Goal: Find specific page/section: Find specific page/section

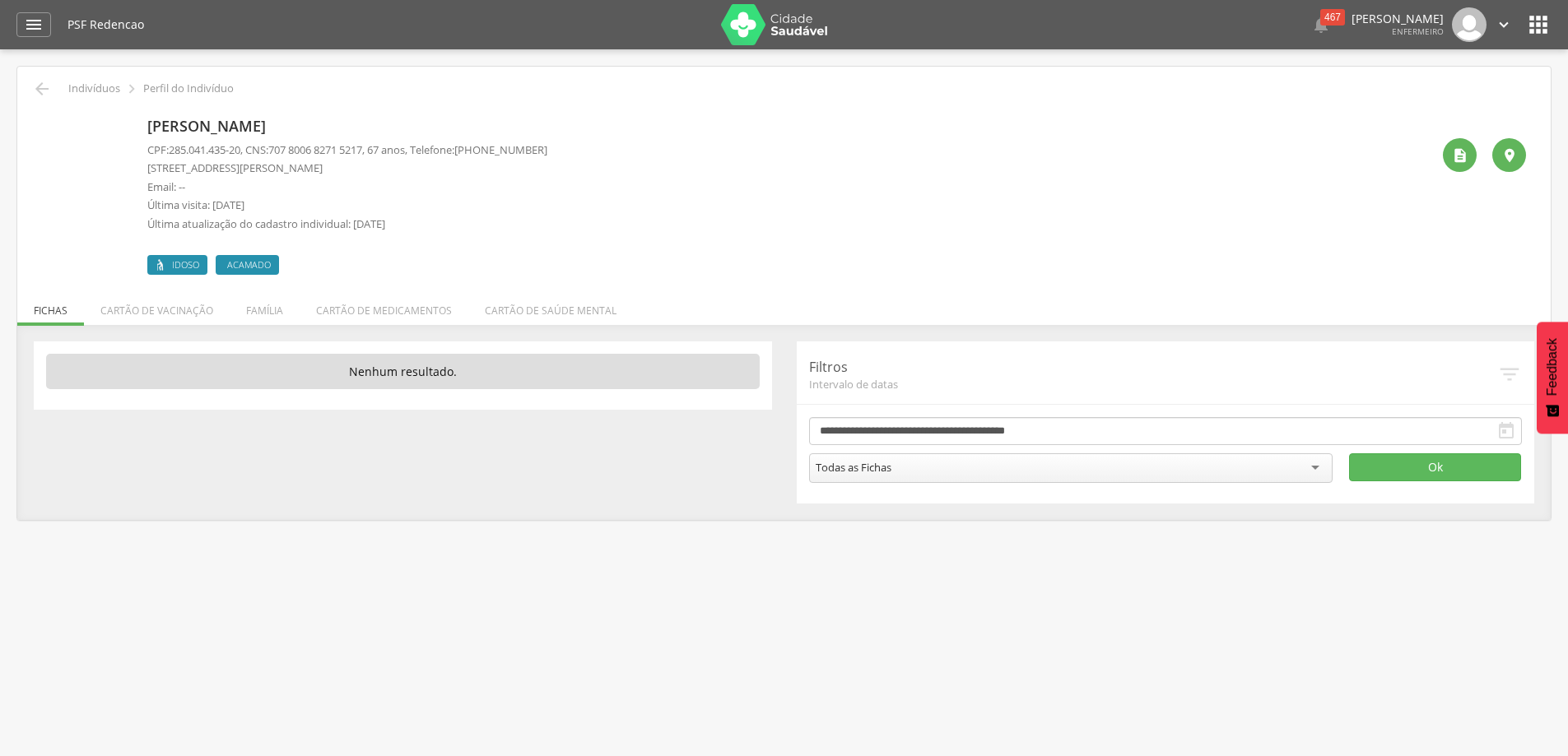
drag, startPoint x: 149, startPoint y: 164, endPoint x: 313, endPoint y: 167, distance: 164.0
click at [313, 167] on p "Rua Governador Virgilio Damásio, 90 - Redenção" at bounding box center [347, 168] width 400 height 16
copy p "Rua Governador Virgilio Damásio"
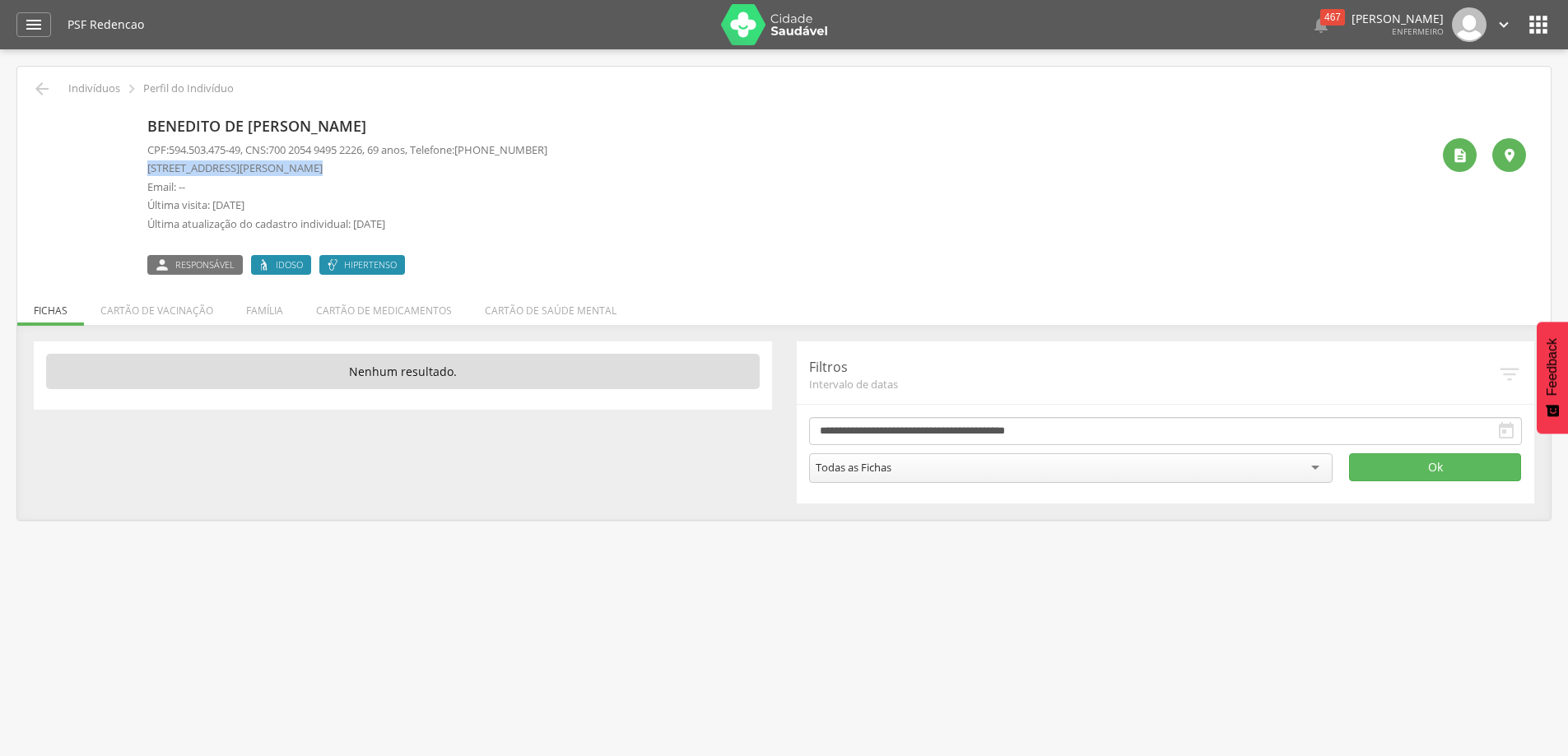
drag, startPoint x: 153, startPoint y: 167, endPoint x: 290, endPoint y: 163, distance: 137.1
click at [290, 163] on p "Rua Aurelino José de Oliveira, 686 casa - Redenção" at bounding box center [347, 168] width 400 height 16
copy p "Rua Aurelino José de Oliveira"
drag, startPoint x: 145, startPoint y: 166, endPoint x: 306, endPoint y: 164, distance: 161.0
click at [306, 164] on div "[PERSON_NAME] CPF: 357.978.355-68 , CNS: [PHONE_NUMBER] , 62 anos, Telefone: [P…" at bounding box center [784, 193] width 1483 height 164
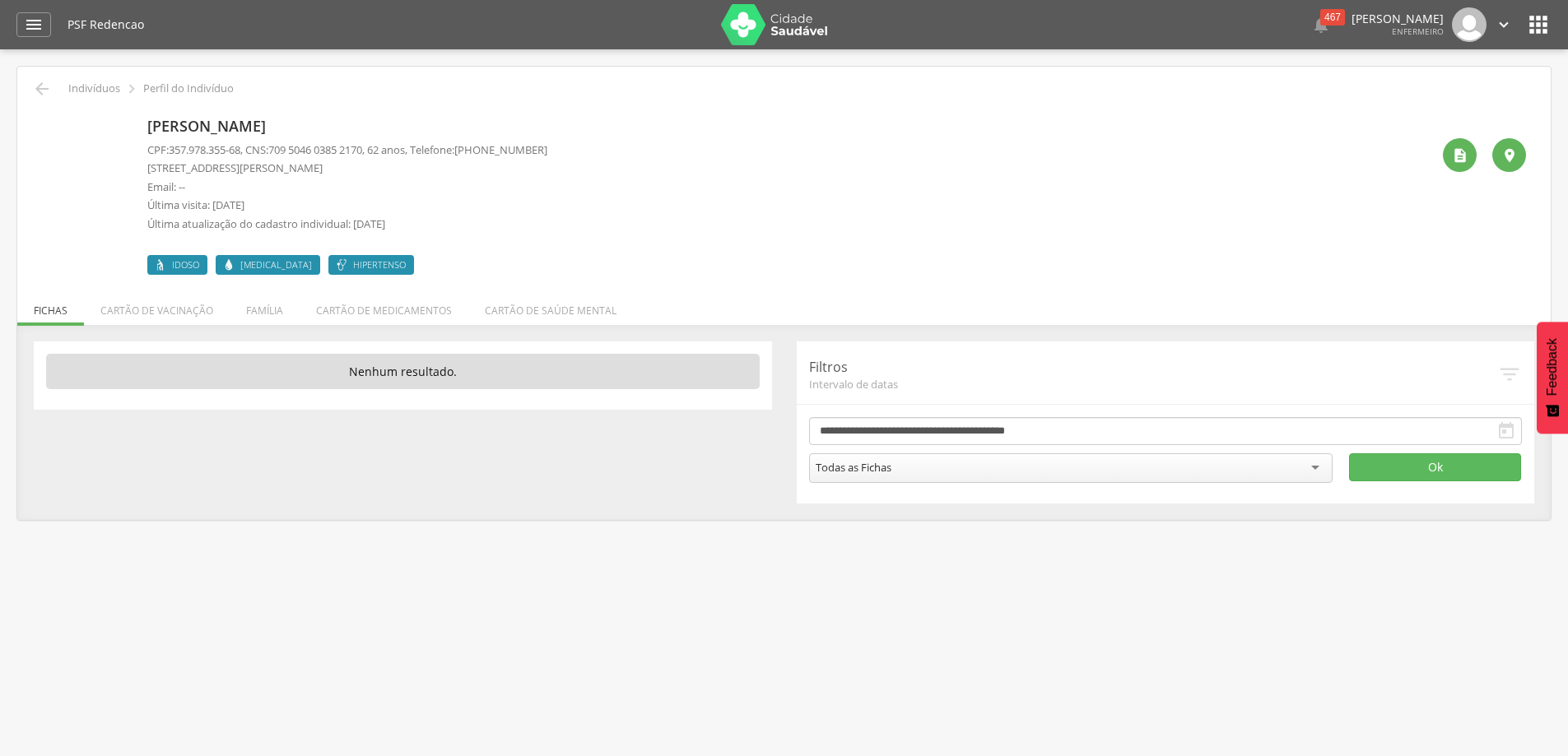
copy p "Rua [PERSON_NAME]"
drag, startPoint x: 381, startPoint y: 123, endPoint x: 149, endPoint y: 130, distance: 232.1
click at [149, 130] on p "Adalberto Tavares da Silva" at bounding box center [347, 126] width 400 height 21
copy p "Adalberto Tavares da Silva"
drag, startPoint x: 148, startPoint y: 169, endPoint x: 226, endPoint y: 167, distance: 78.0
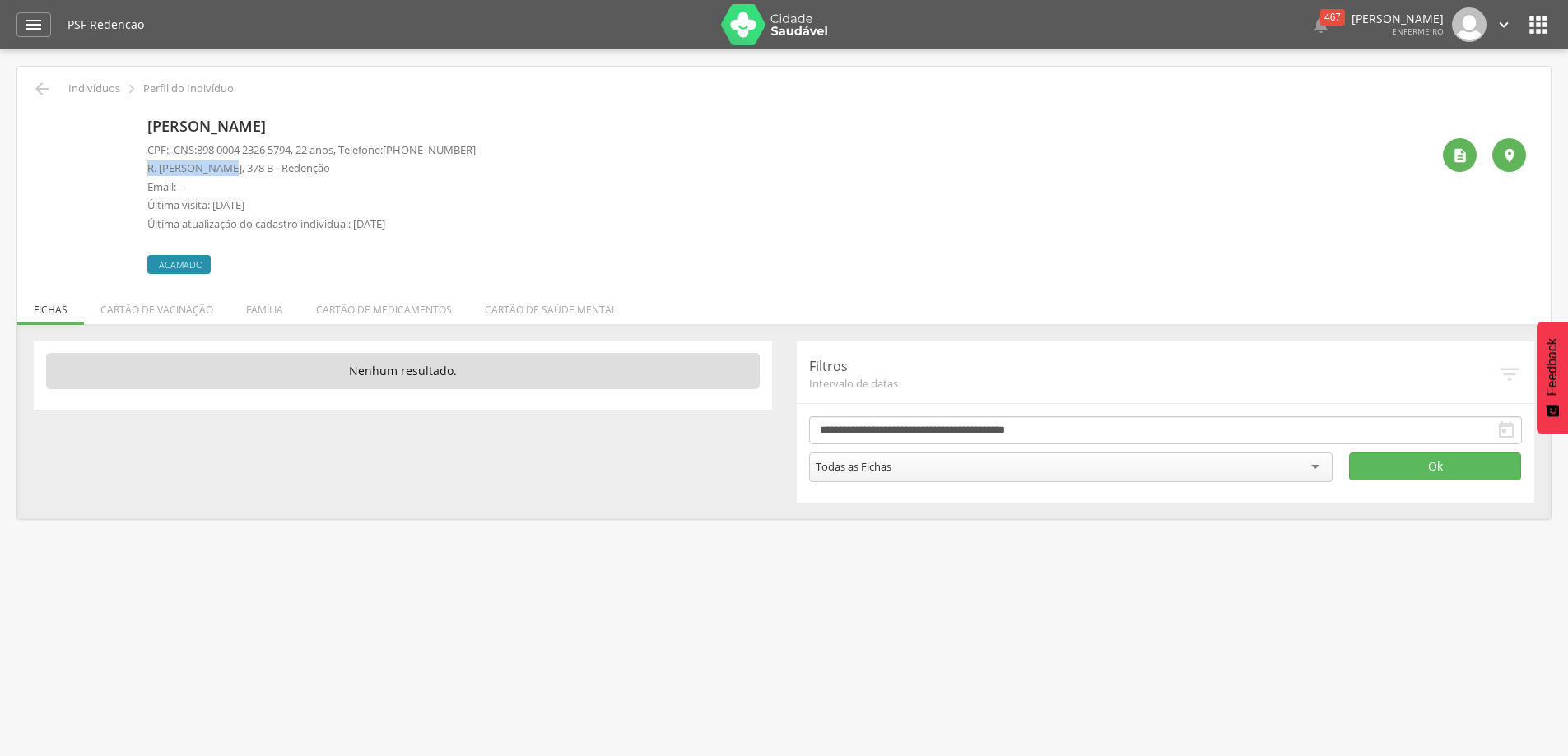
click at [226, 167] on p "R. Osvaldo Cruz, 378 B - Redenção" at bounding box center [311, 168] width 328 height 16
copy p "R. Osvaldo Cruz"
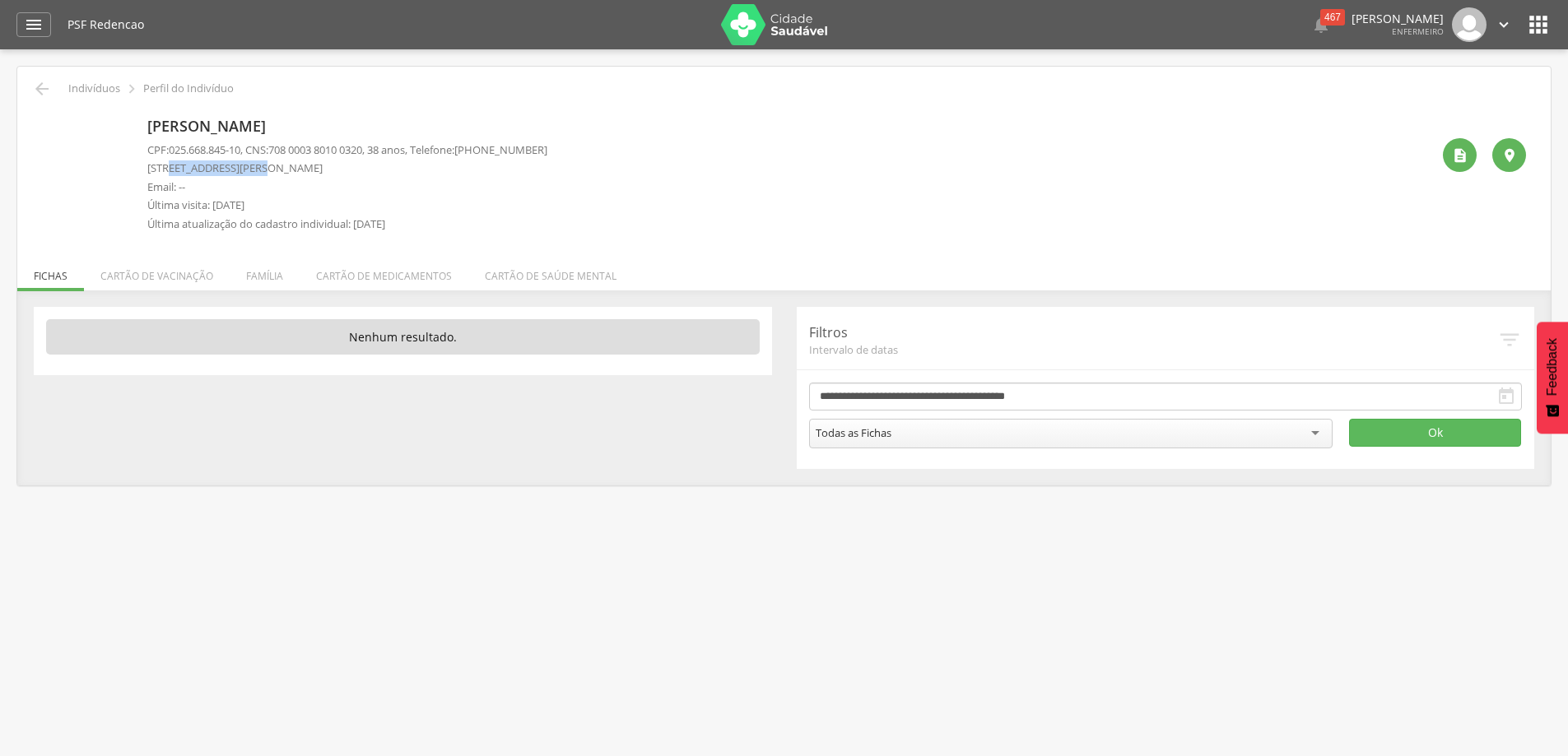
drag, startPoint x: 168, startPoint y: 164, endPoint x: 252, endPoint y: 167, distance: 84.1
click at [252, 167] on p "Rua Floriano Peixoto, 92 casa - Redenção" at bounding box center [347, 168] width 400 height 16
copy p "Floriano Peixoto,"
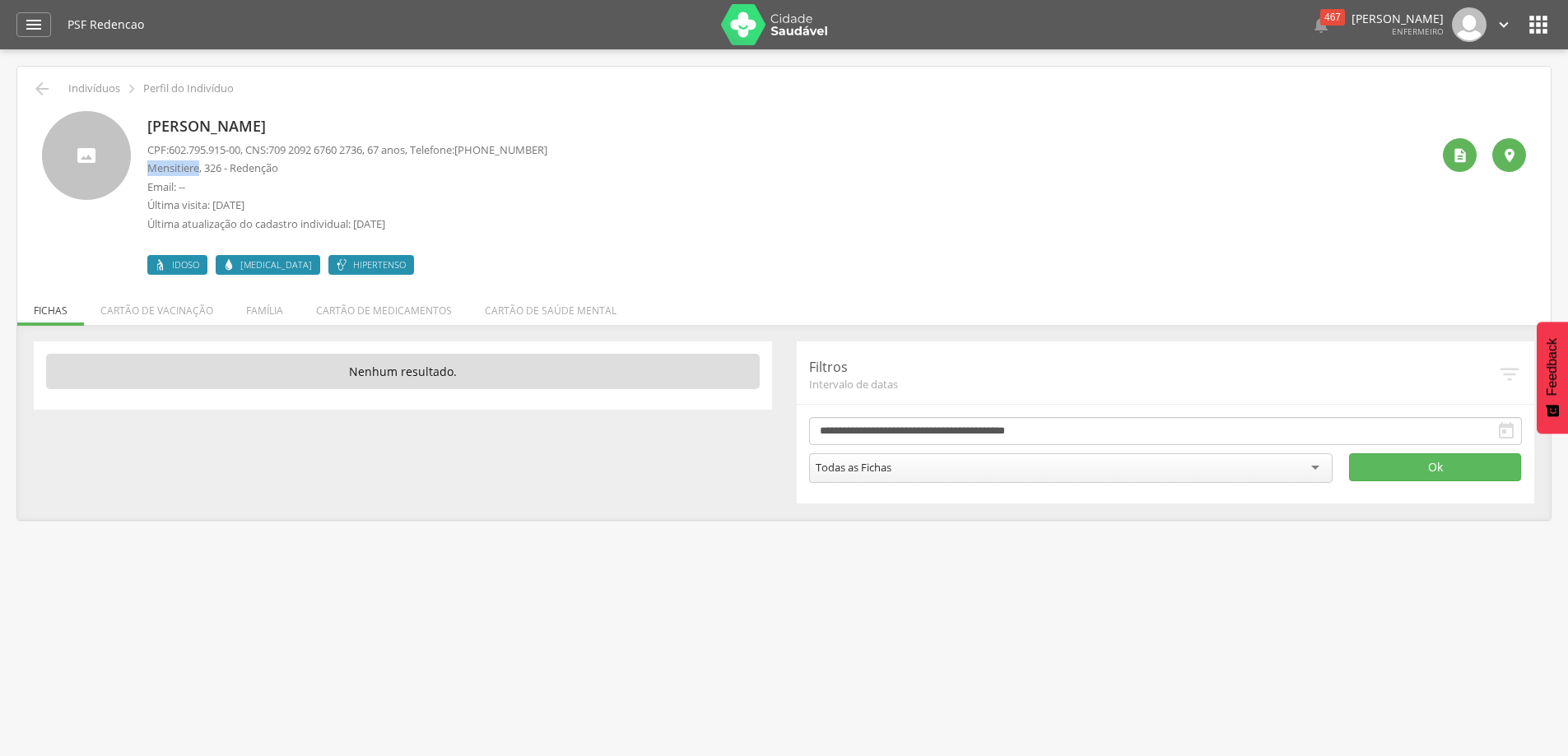
drag, startPoint x: 199, startPoint y: 171, endPoint x: 142, endPoint y: 165, distance: 57.3
click at [142, 165] on div "José da Silva Neres CPF: 602.795.915-00 , CNS: 709 2092 6760 2736 , 67 anos, Te…" at bounding box center [784, 193] width 1483 height 164
copy p "Mensitiere"
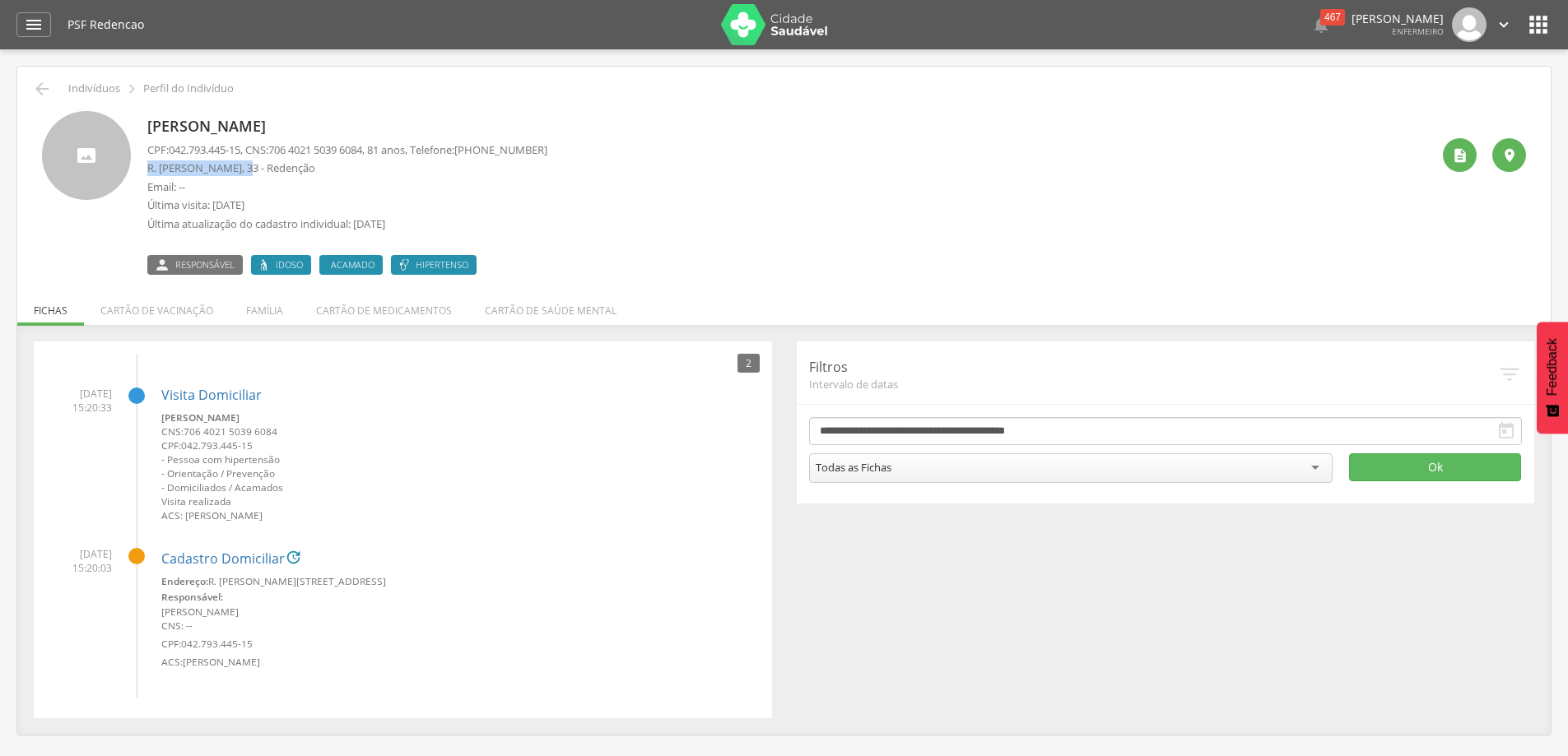
drag, startPoint x: 146, startPoint y: 169, endPoint x: 240, endPoint y: 167, distance: 94.0
click at [240, 167] on div "Josias de Almeida Prata CPF: 042.793.445-15 , CNS: 706 4021 5039 6084 , 81 anos…" at bounding box center [784, 193] width 1483 height 164
copy p "R. João Dias Soares"
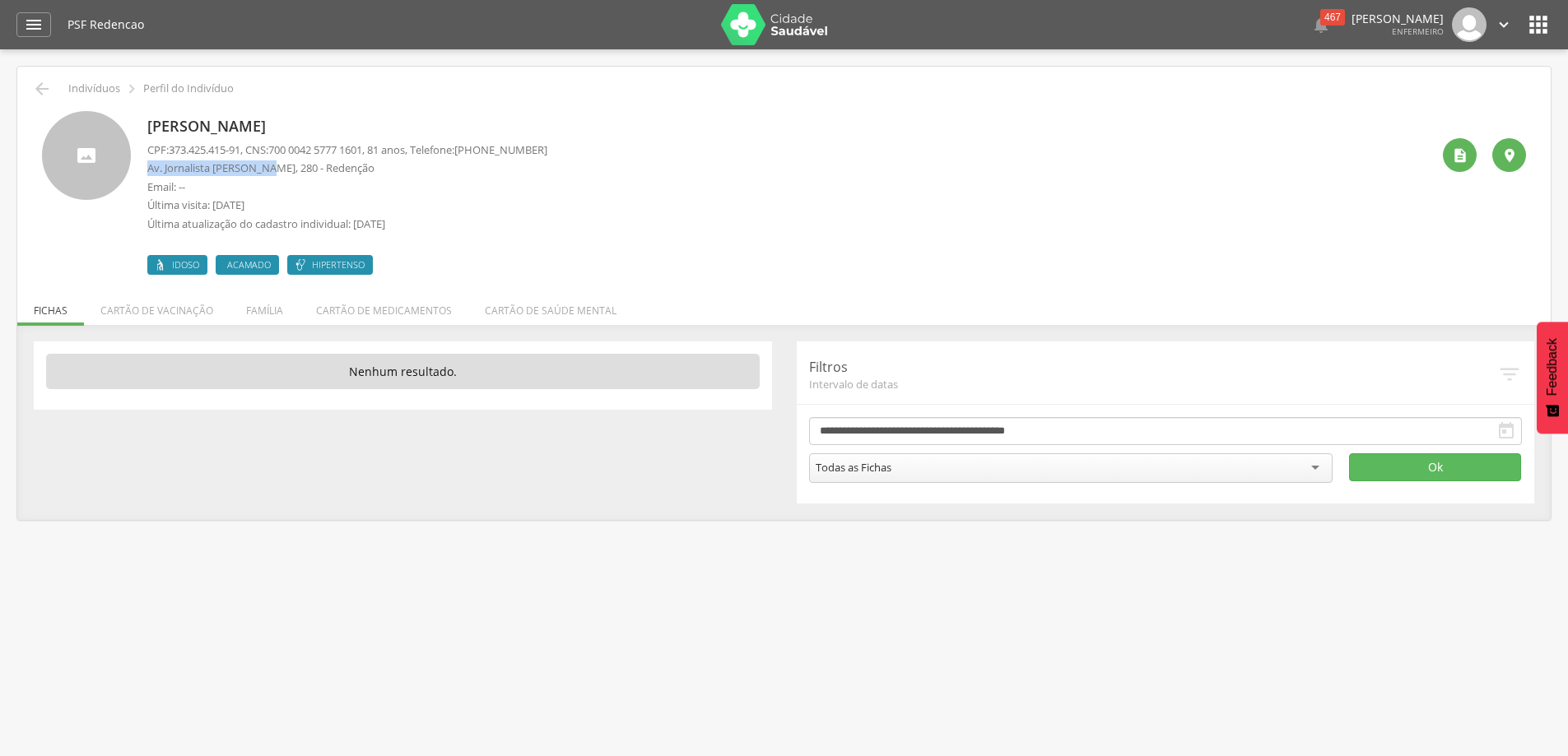
drag, startPoint x: 267, startPoint y: 166, endPoint x: 141, endPoint y: 168, distance: 126.0
click at [141, 168] on div "Maria Alves Ferreira CPF: 373.425.415-91 , CNS: 700 0042 5777 1601 , 81 anos, T…" at bounding box center [784, 193] width 1483 height 164
copy p "Av. Jornalista Ivan Rocha"
click at [265, 168] on p "Av. Jornalista Ivan Rocha, 270 A - Redenção" at bounding box center [347, 168] width 400 height 16
click at [267, 168] on p "Av. Jornalista Ivan Rocha, 270 A - Redenção" at bounding box center [347, 168] width 400 height 16
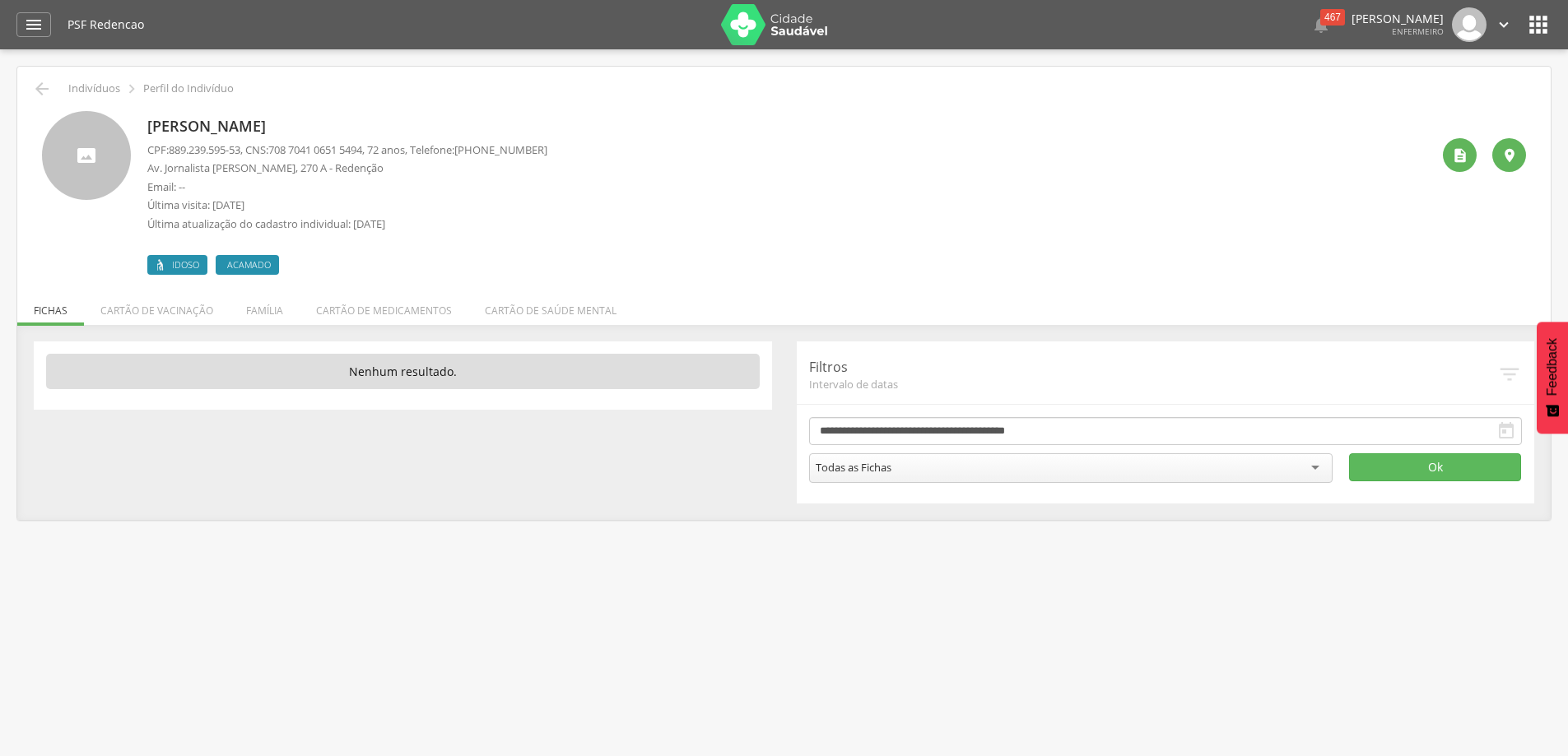
click at [267, 165] on p "Av. Jornalista Ivan Rocha, 270 A - Redenção" at bounding box center [347, 168] width 400 height 16
click at [266, 165] on p "Av. Jornalista Ivan Rocha, 270 A - Redenção" at bounding box center [347, 168] width 400 height 16
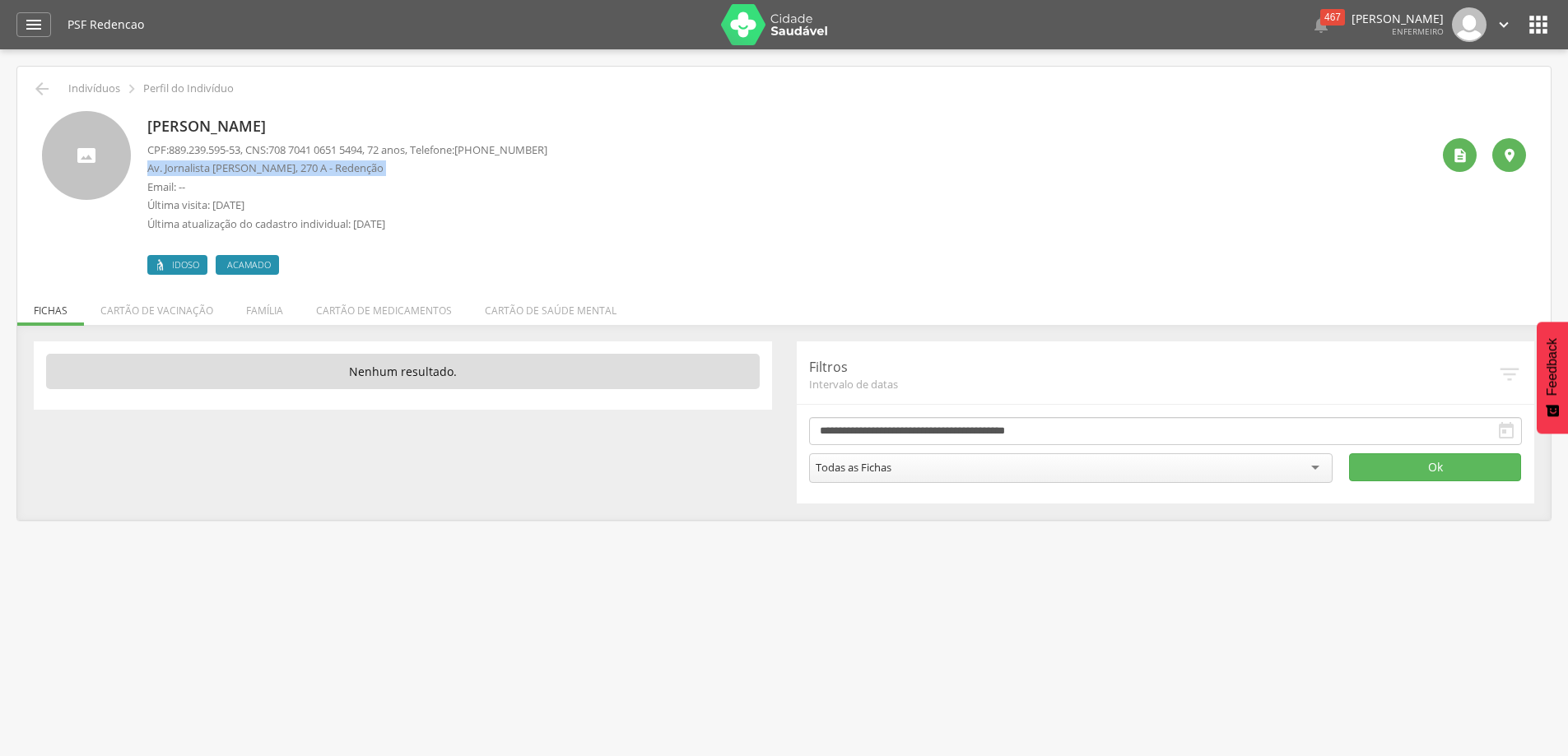
click at [264, 165] on p "Av. Jornalista Ivan Rocha, 270 A - Redenção" at bounding box center [347, 168] width 400 height 16
drag, startPoint x: 264, startPoint y: 167, endPoint x: 160, endPoint y: 171, distance: 104.1
click at [160, 171] on p "Av. Jornalista Ivan Rocha, 270 A - Redenção" at bounding box center [347, 168] width 400 height 16
drag, startPoint x: 267, startPoint y: 167, endPoint x: 140, endPoint y: 170, distance: 127.0
click at [140, 170] on div "Maria de Lourdes Lima Soares CPF: 889.239.595-53 , CNS: 708 7041 0651 5494 , 72…" at bounding box center [784, 193] width 1483 height 164
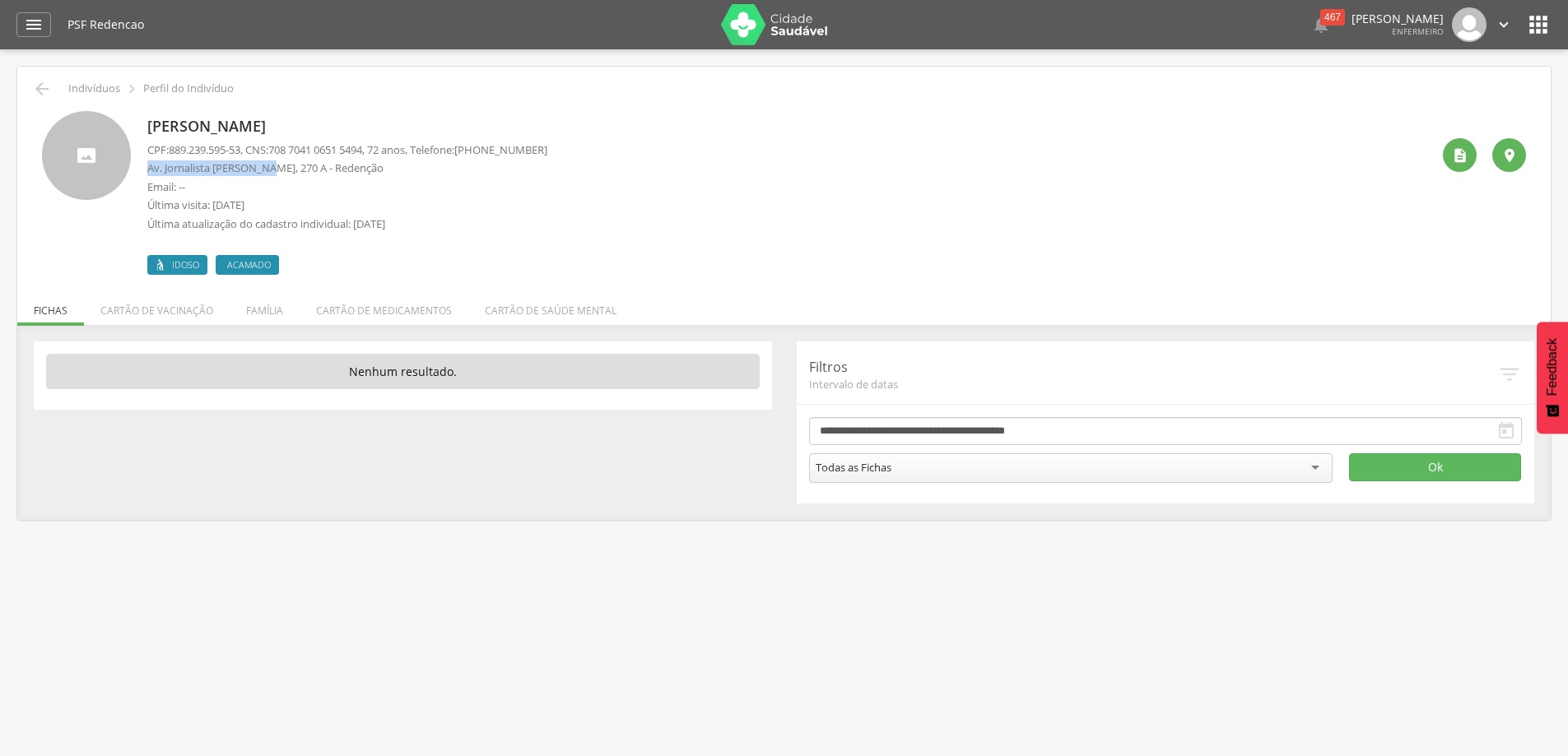
copy p "Av. Jornalista Ivan Rocha"
drag, startPoint x: 151, startPoint y: 169, endPoint x: 309, endPoint y: 165, distance: 158.1
click at [309, 165] on p "Governador Vital Batista Soares, 142 - Redenção" at bounding box center [347, 168] width 400 height 16
copy p "Governador Vital Batista Soares,"
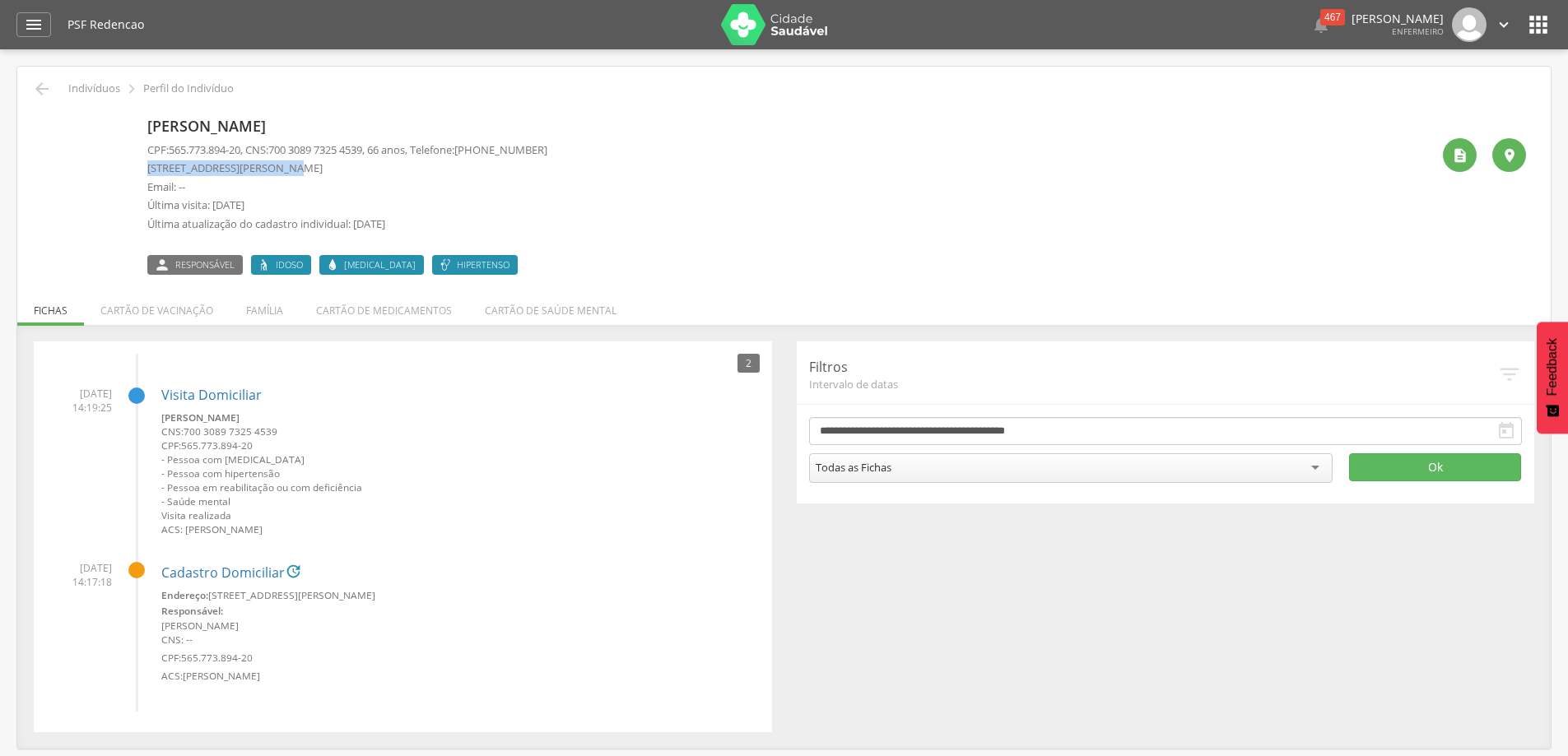
drag, startPoint x: 149, startPoint y: 167, endPoint x: 287, endPoint y: 169, distance: 138.0
click at [287, 169] on p "[STREET_ADDRESS][PERSON_NAME]" at bounding box center [347, 168] width 400 height 16
